Goal: Contribute content: Contribute content

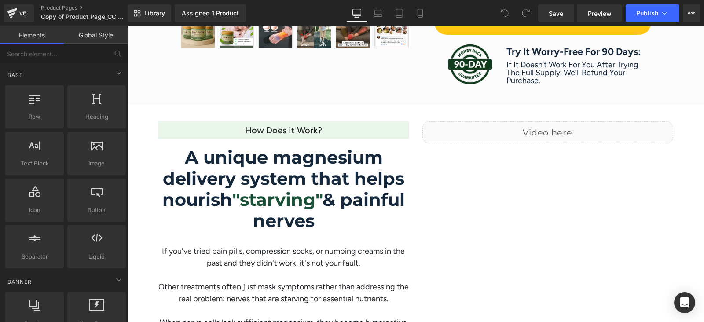
scroll to position [660, 0]
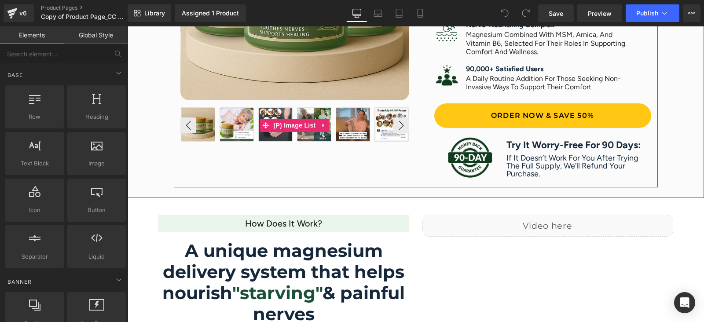
click at [310, 135] on img at bounding box center [313, 124] width 33 height 33
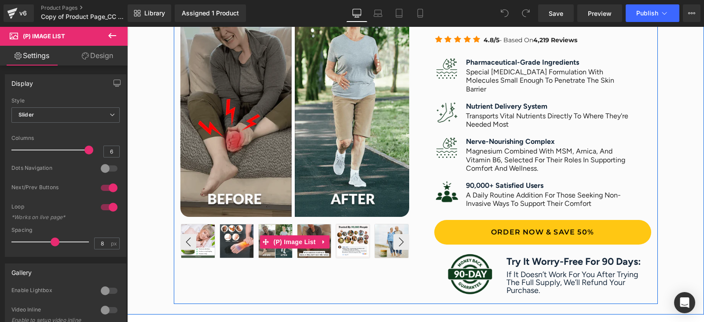
scroll to position [605, 0]
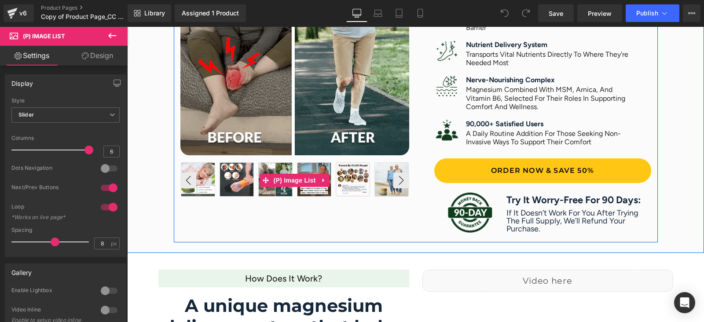
click at [350, 181] on img at bounding box center [352, 179] width 33 height 33
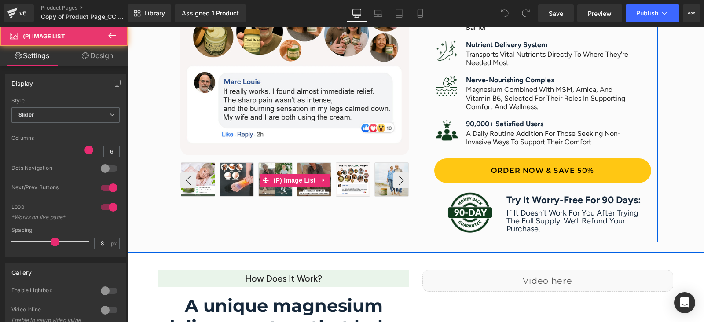
click at [380, 189] on img at bounding box center [391, 179] width 33 height 33
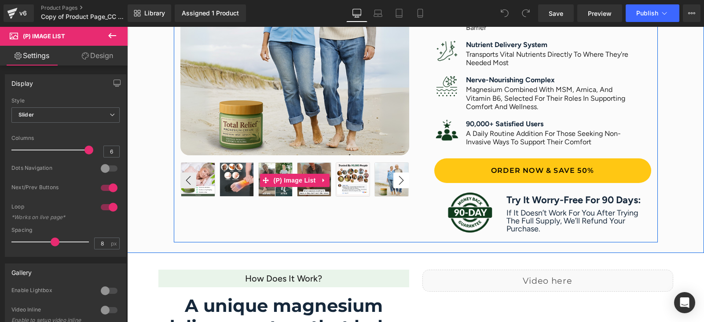
click at [398, 182] on button "›" at bounding box center [401, 180] width 16 height 16
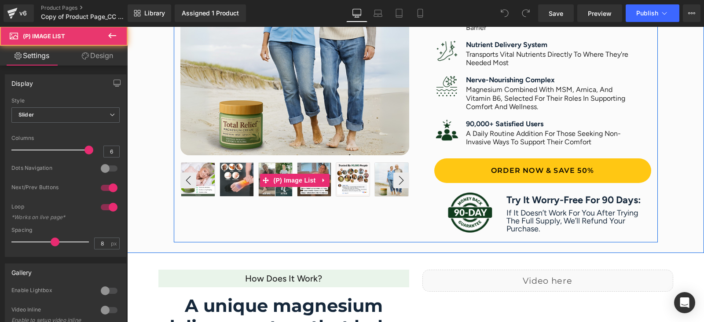
click at [231, 179] on img at bounding box center [236, 179] width 33 height 33
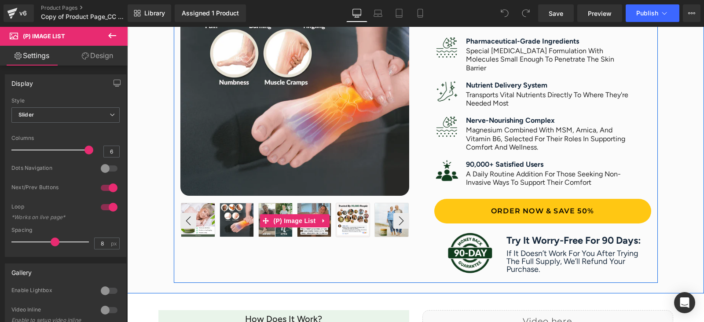
scroll to position [550, 0]
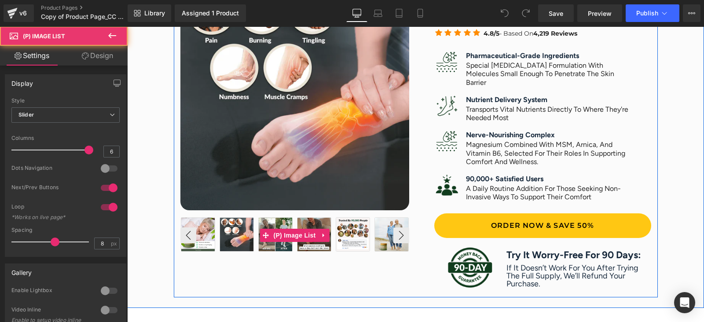
click at [229, 229] on img at bounding box center [236, 234] width 33 height 33
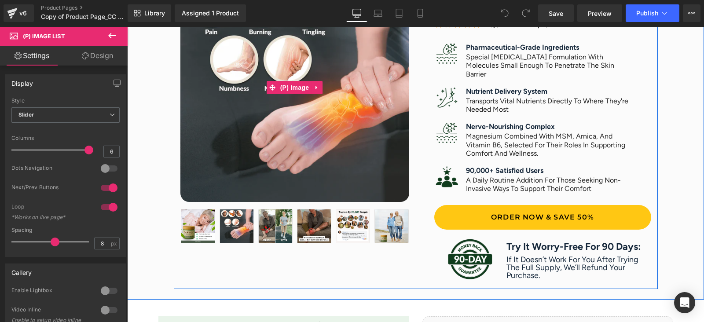
scroll to position [605, 0]
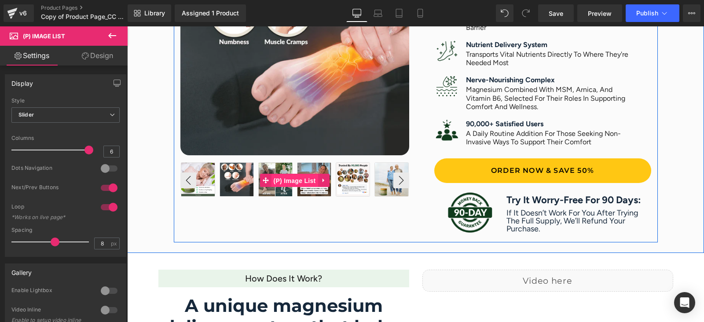
click at [278, 180] on span "(P) Image List" at bounding box center [294, 180] width 47 height 13
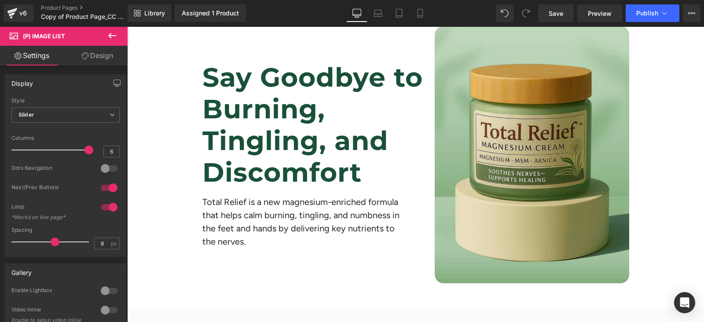
scroll to position [0, 0]
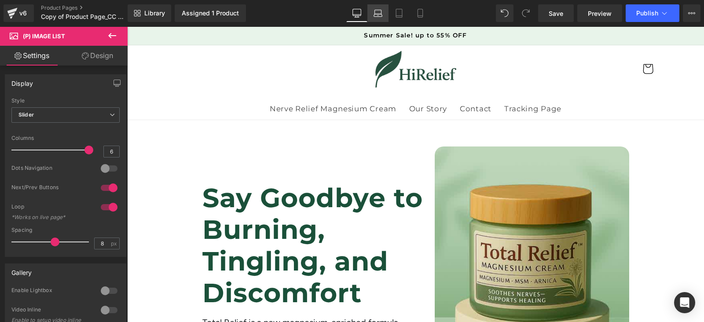
click at [382, 14] on icon at bounding box center [377, 13] width 9 height 9
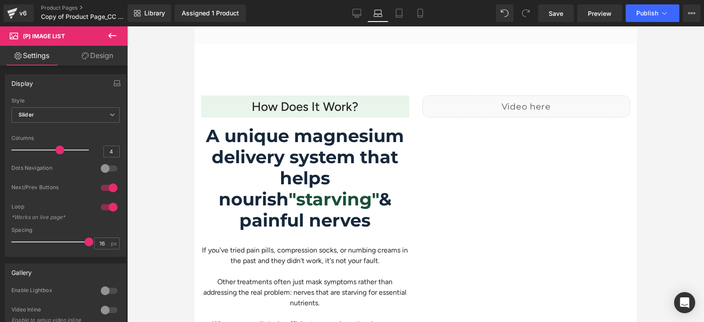
scroll to position [930, 0]
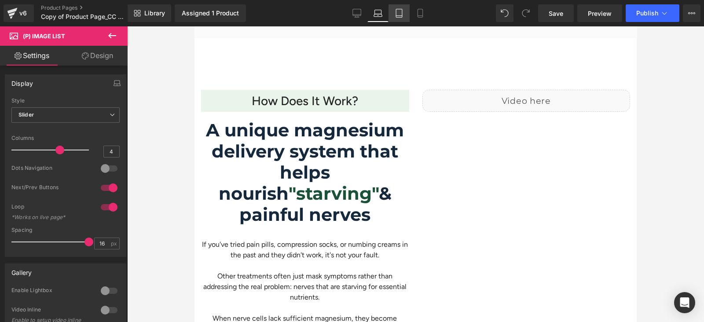
click at [398, 11] on icon at bounding box center [398, 13] width 9 height 9
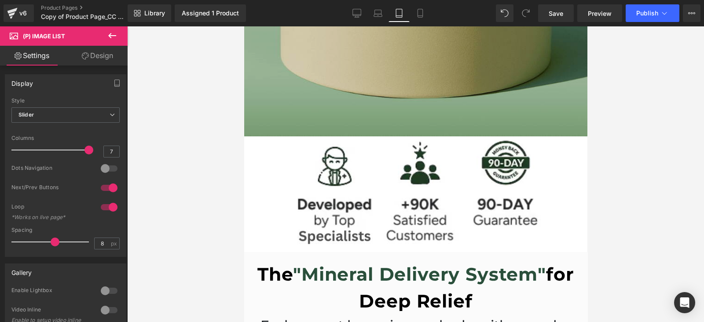
scroll to position [585, 0]
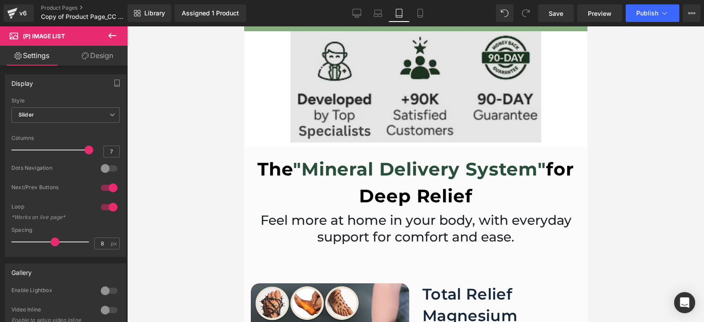
click at [376, 92] on img at bounding box center [415, 86] width 251 height 111
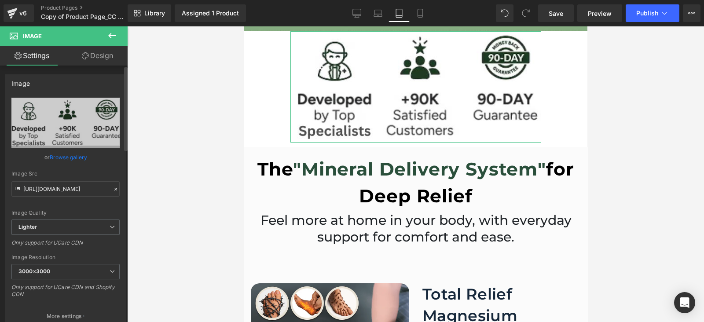
click at [62, 153] on link "Browse gallery" at bounding box center [68, 157] width 37 height 15
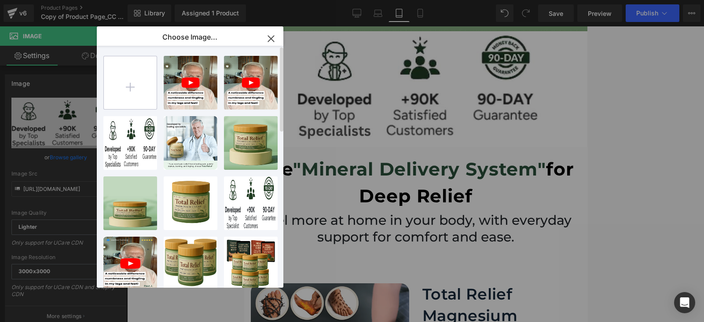
click at [131, 93] on input "file" at bounding box center [130, 82] width 53 height 53
type input "C:\fakepath\Group 180.png"
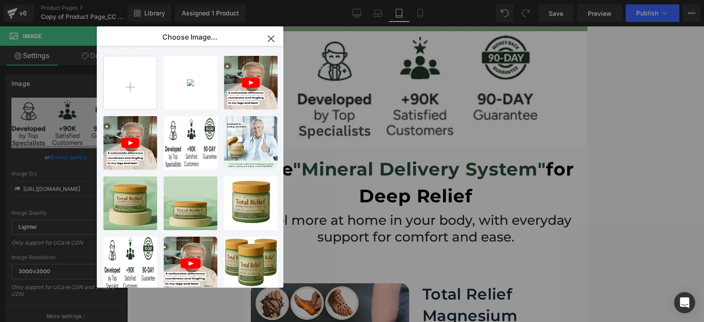
click at [0, 0] on div "Group 1... 180.png 23.28 KB" at bounding box center [0, 0] width 0 height 0
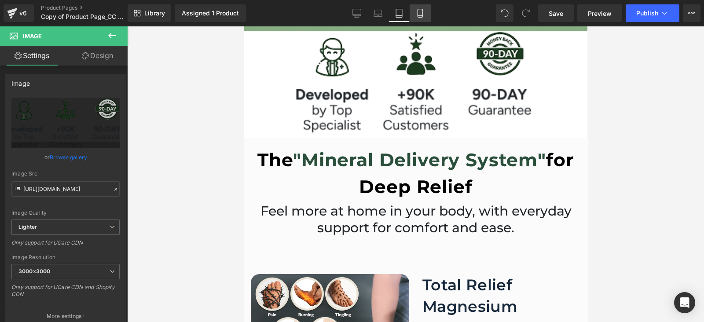
click at [425, 15] on link "Mobile" at bounding box center [419, 13] width 21 height 18
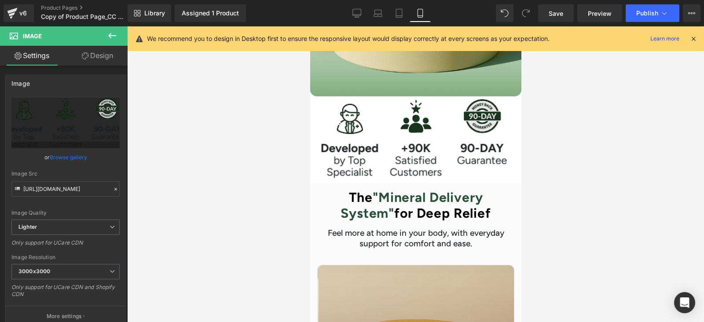
scroll to position [442, 0]
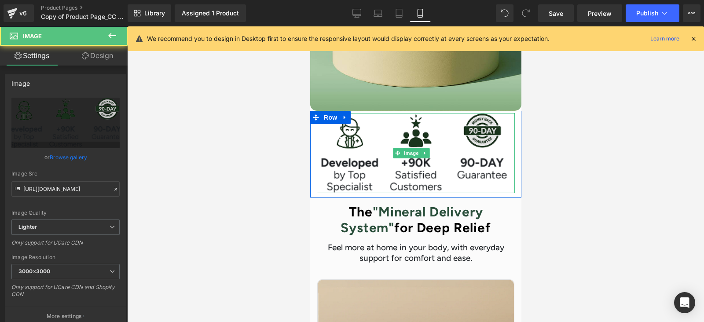
click at [449, 135] on img at bounding box center [415, 153] width 198 height 80
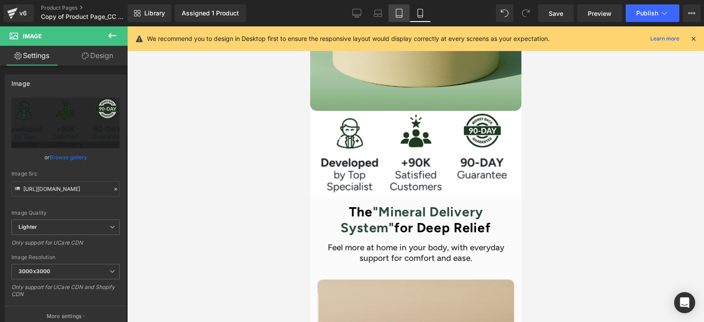
click at [396, 11] on icon at bounding box center [398, 13] width 9 height 9
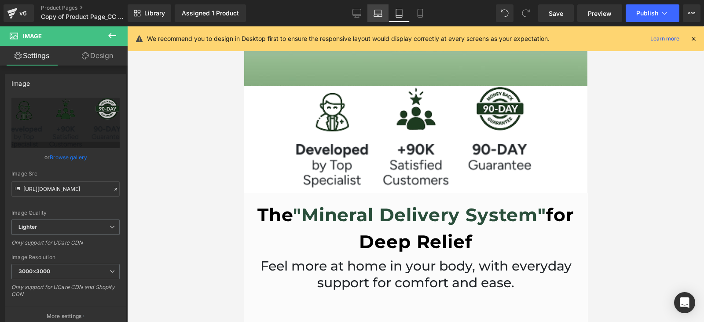
click at [377, 13] on icon at bounding box center [377, 13] width 9 height 9
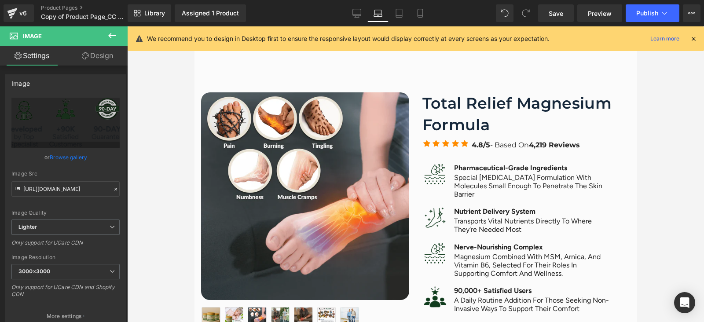
scroll to position [0, 0]
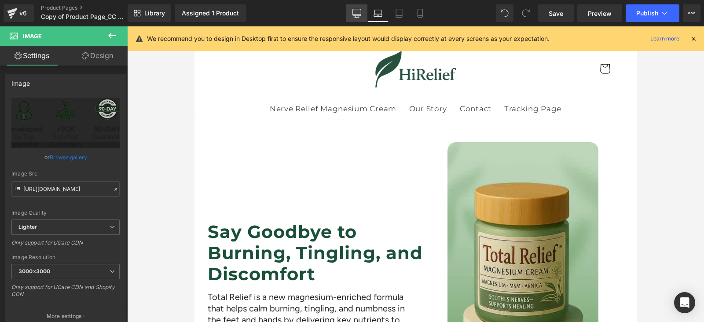
click at [348, 18] on link "Desktop" at bounding box center [356, 13] width 21 height 18
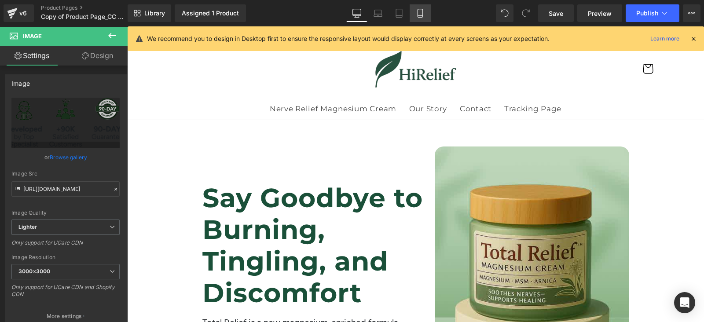
click at [421, 13] on icon at bounding box center [420, 13] width 9 height 9
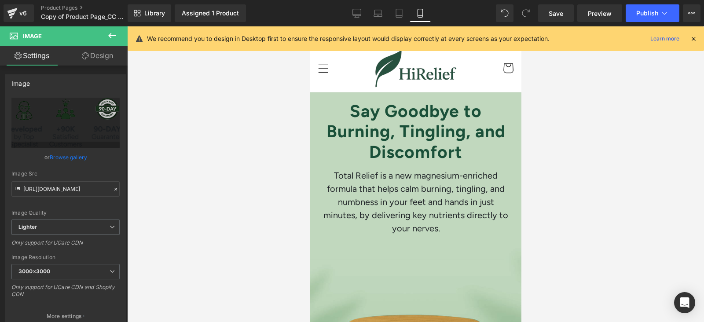
scroll to position [410, 0]
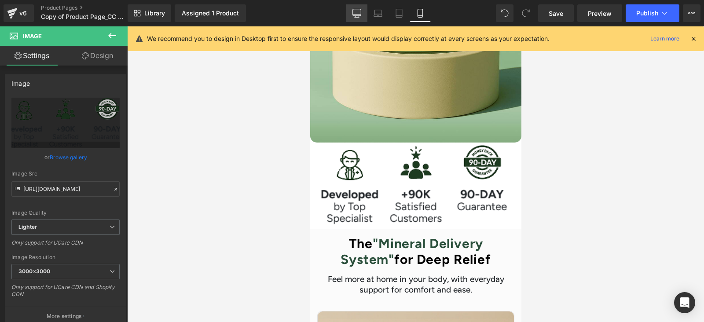
click at [361, 13] on icon at bounding box center [356, 13] width 9 height 9
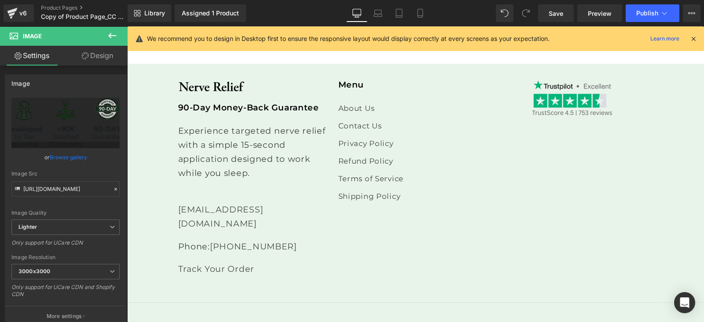
scroll to position [3812, 0]
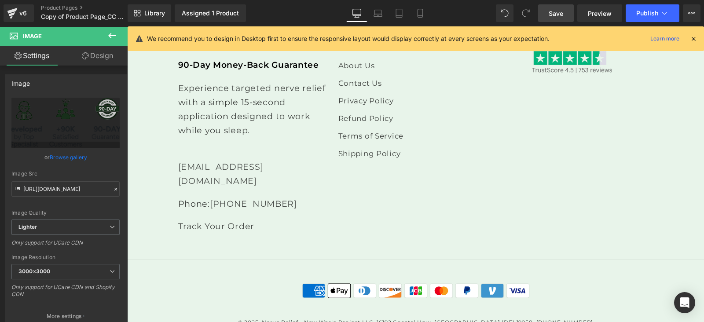
click at [557, 14] on span "Save" at bounding box center [555, 13] width 15 height 9
click at [109, 36] on icon at bounding box center [112, 35] width 8 height 5
